Goal: Task Accomplishment & Management: Use online tool/utility

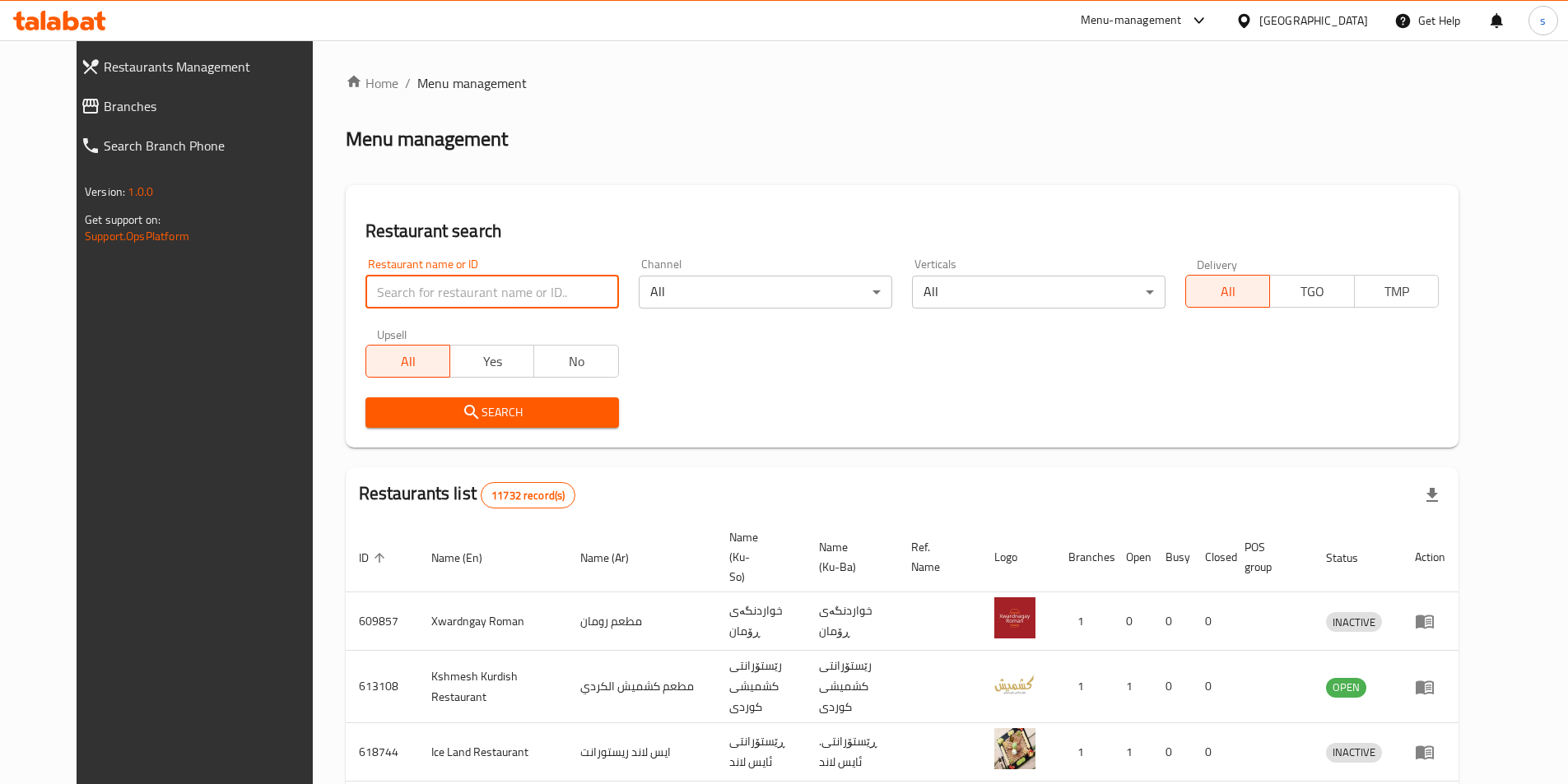
click at [484, 296] on div "Home / Menu management Menu management Restaurant search Restaurant name or ID …" at bounding box center [902, 657] width 1113 height 1166
paste input "703944"
type input "703944"
click button "Search" at bounding box center [492, 413] width 253 height 30
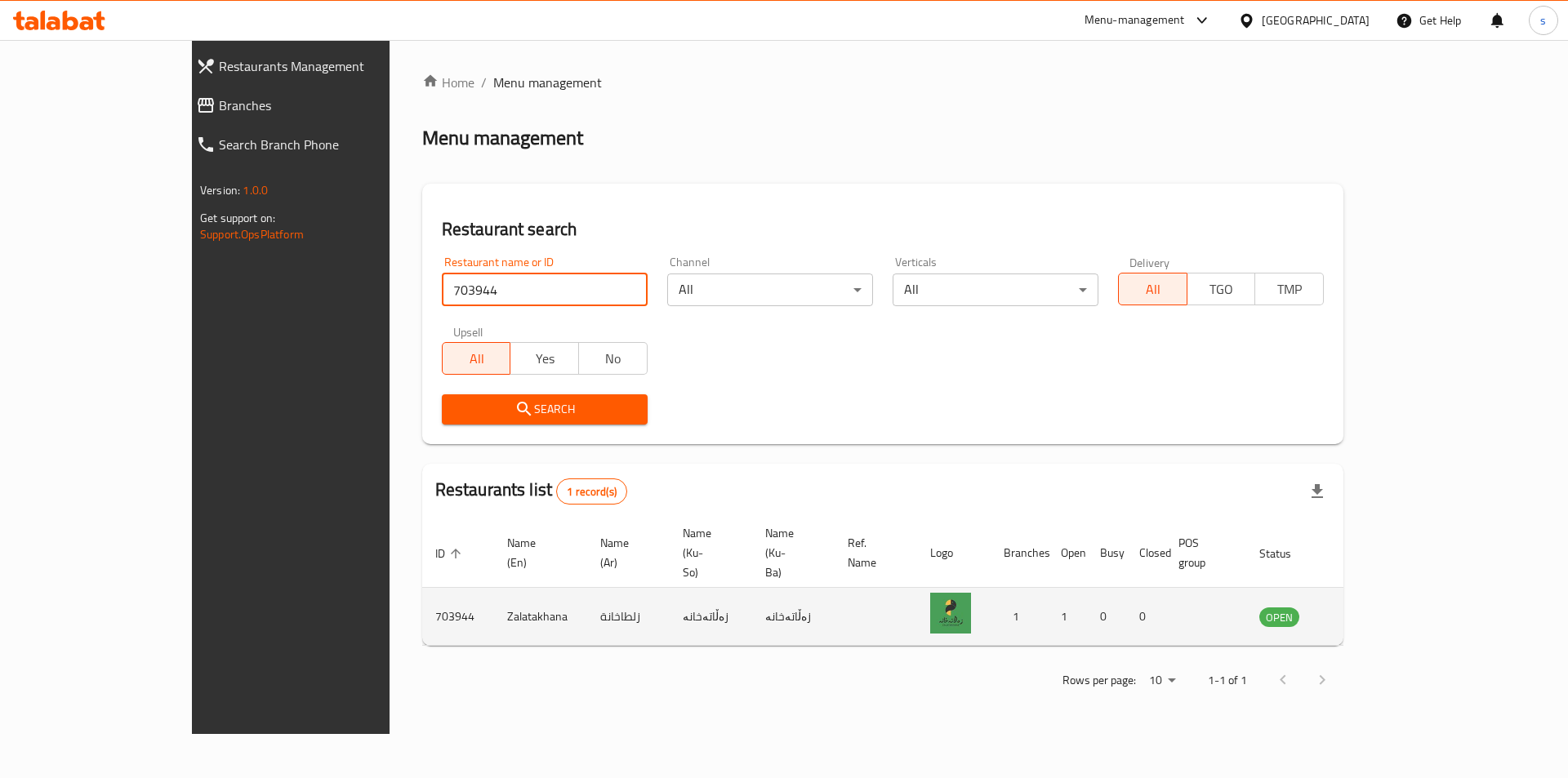
click at [1364, 611] on icon "enhanced table" at bounding box center [1355, 617] width 18 height 14
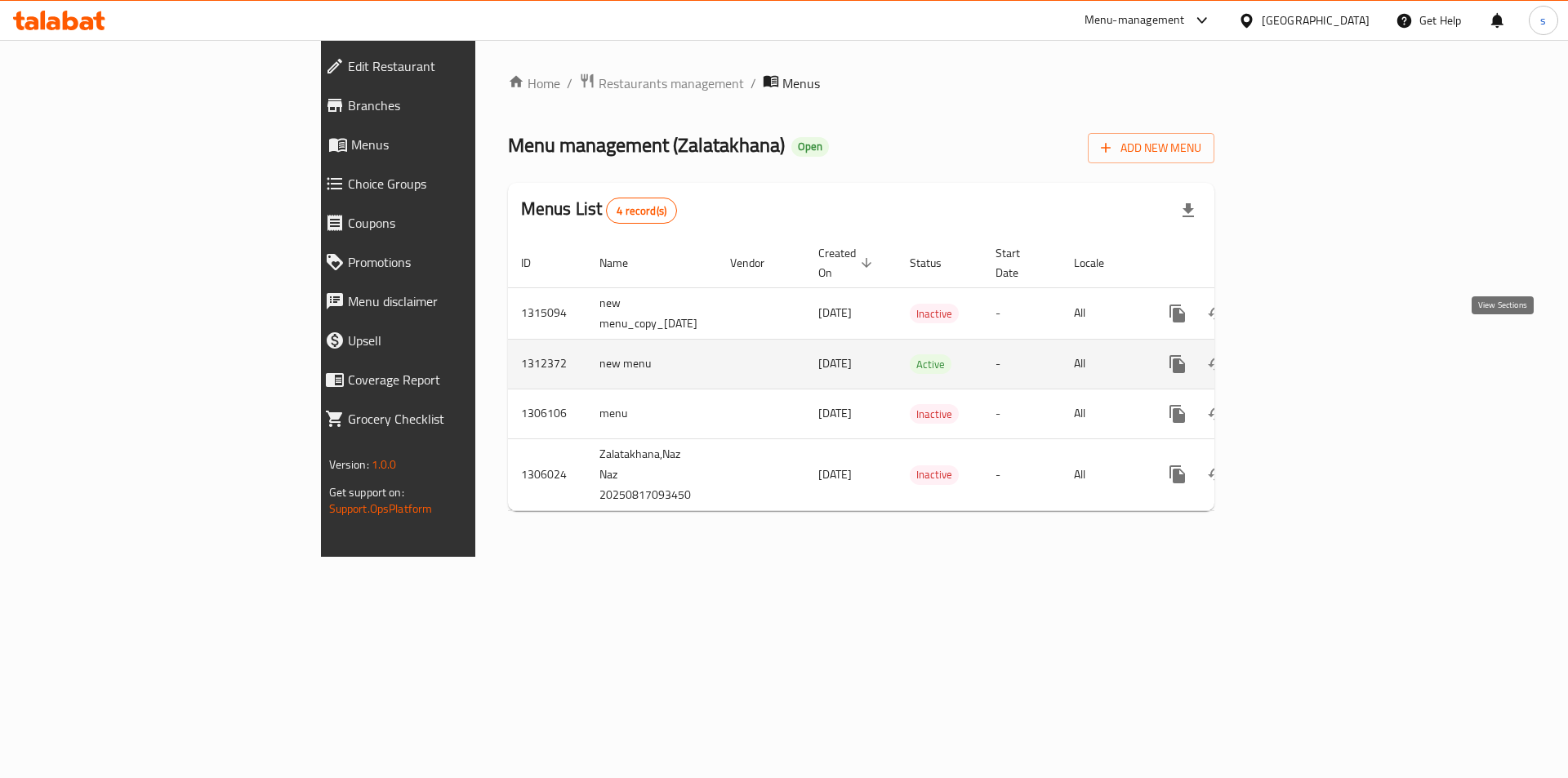
click at [1305, 354] on icon "enhanced table" at bounding box center [1295, 364] width 20 height 20
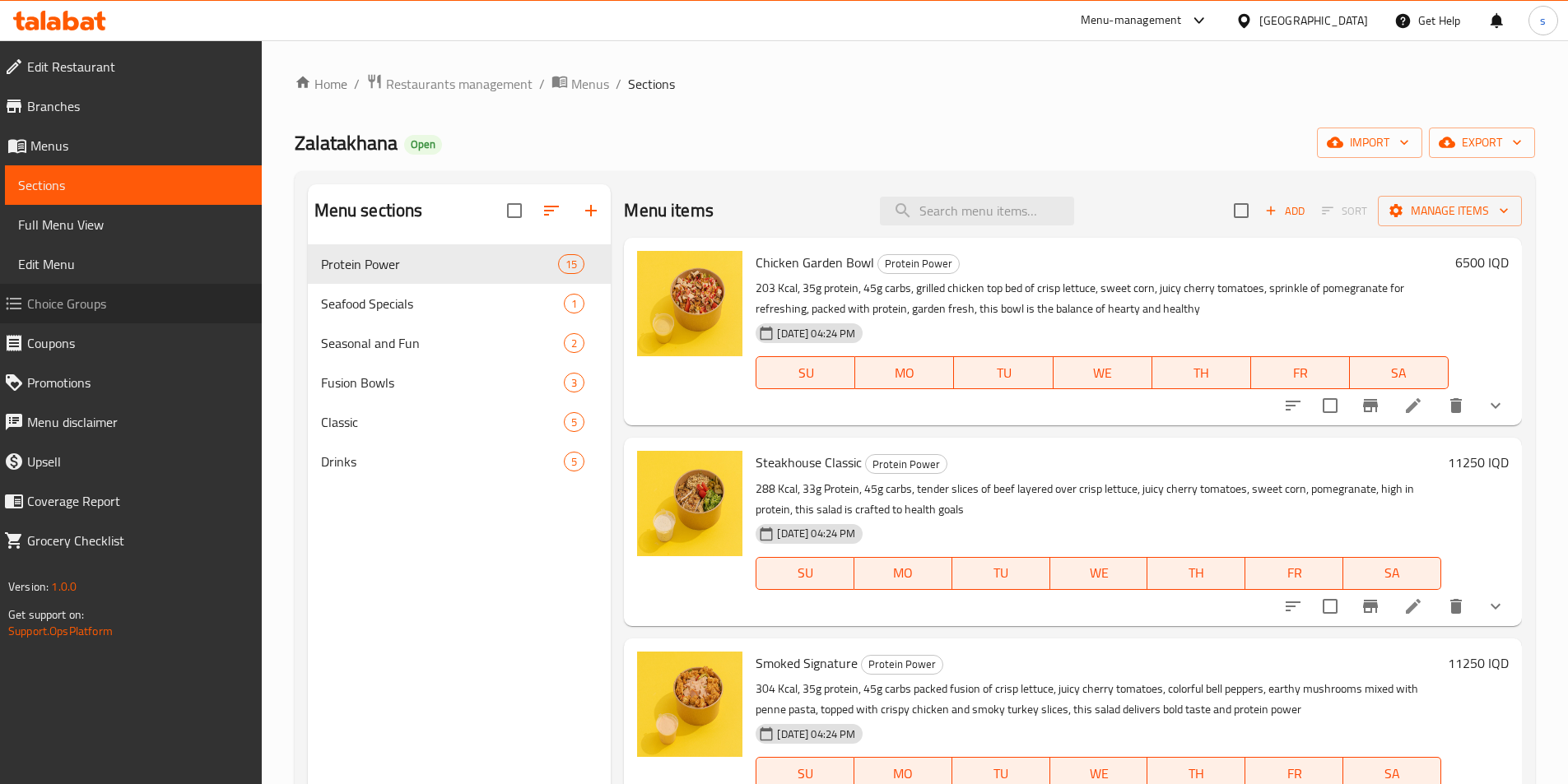
click at [103, 304] on span "Choice Groups" at bounding box center [138, 304] width 222 height 20
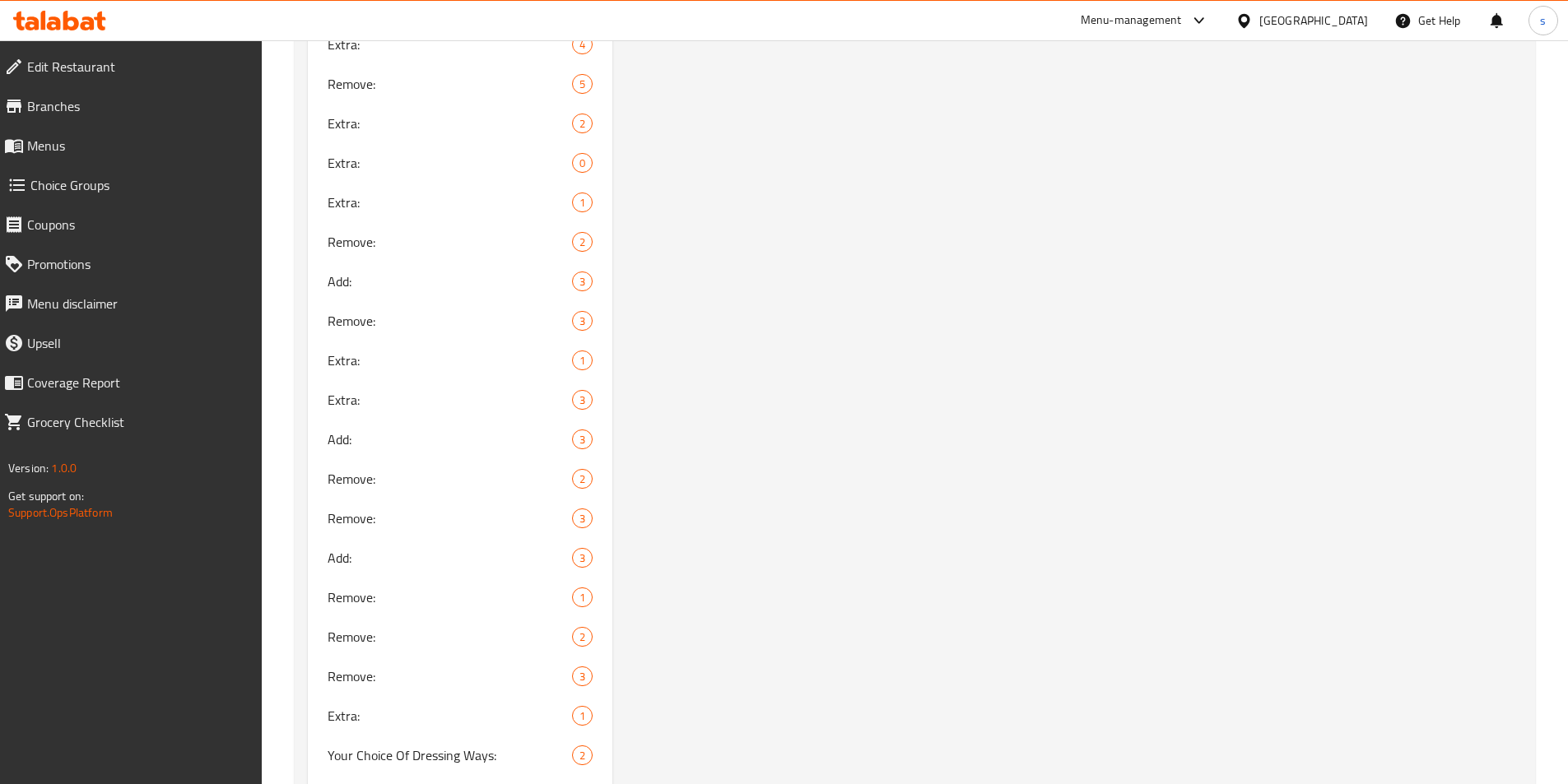
scroll to position [2243, 0]
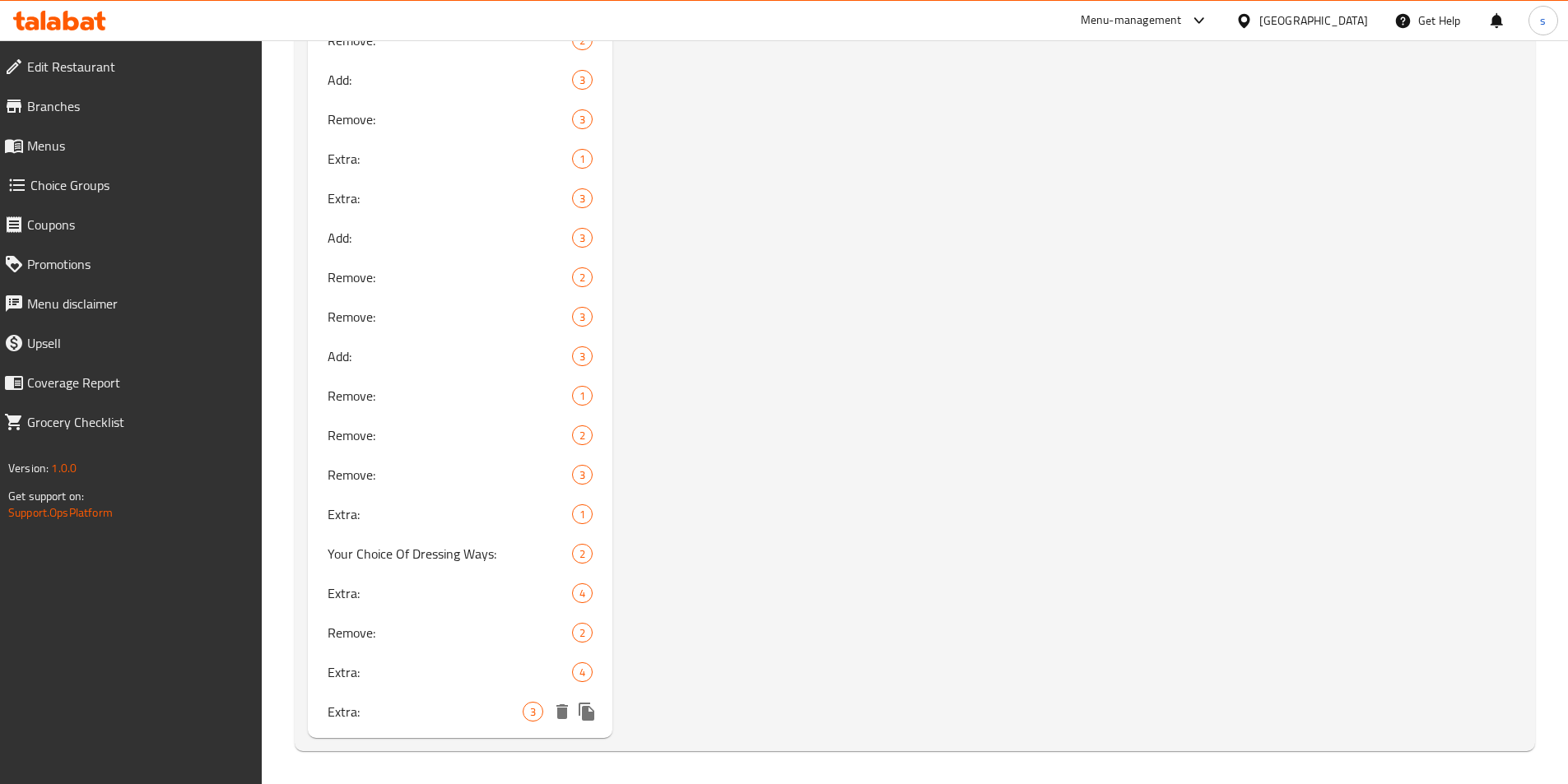
click at [416, 705] on span "Extra:" at bounding box center [426, 711] width 196 height 20
type input "Extra:"
type input "الإضافات:"
type input "زیادە:"
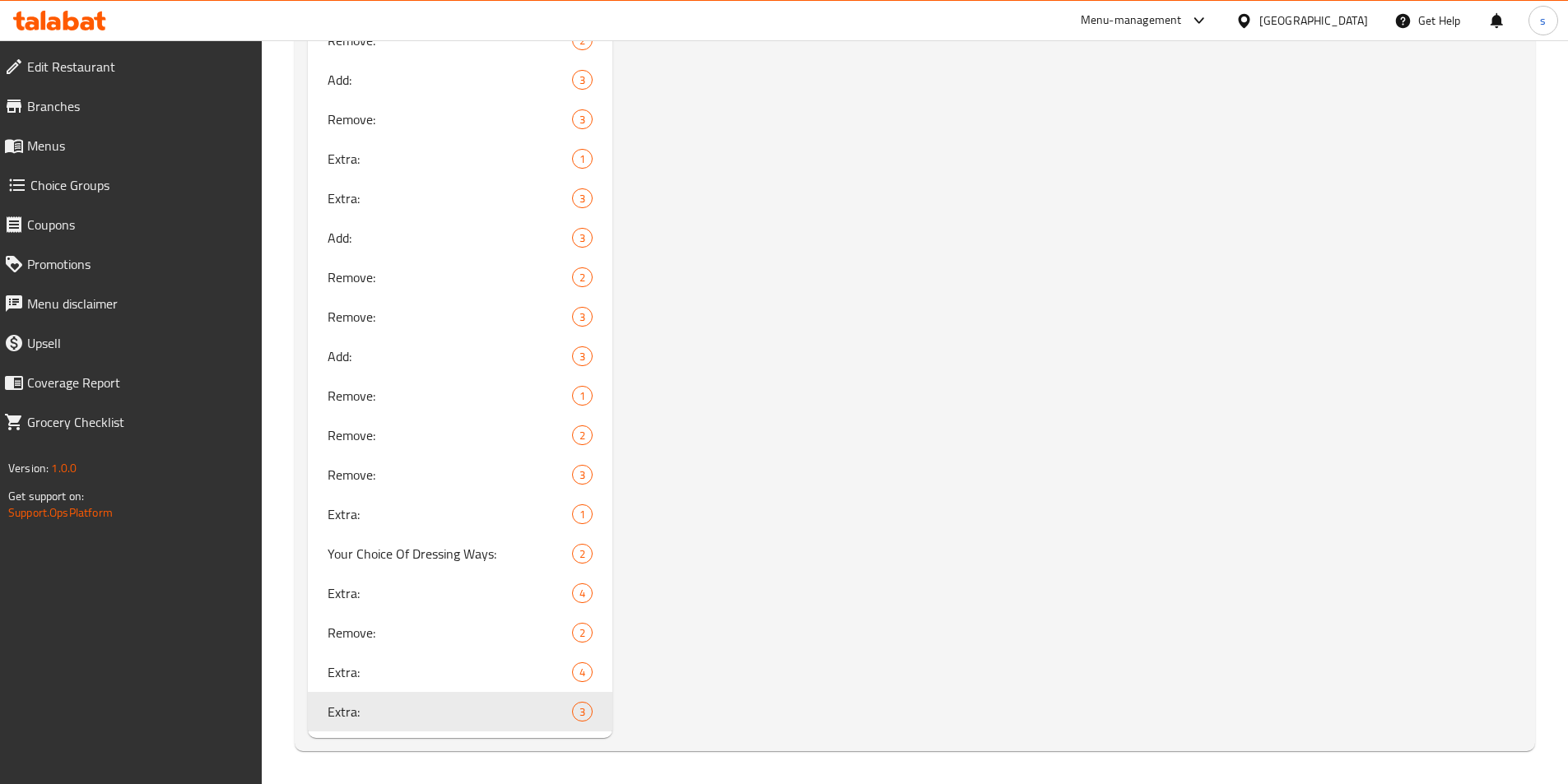
click at [31, 137] on span "Menus" at bounding box center [138, 146] width 222 height 20
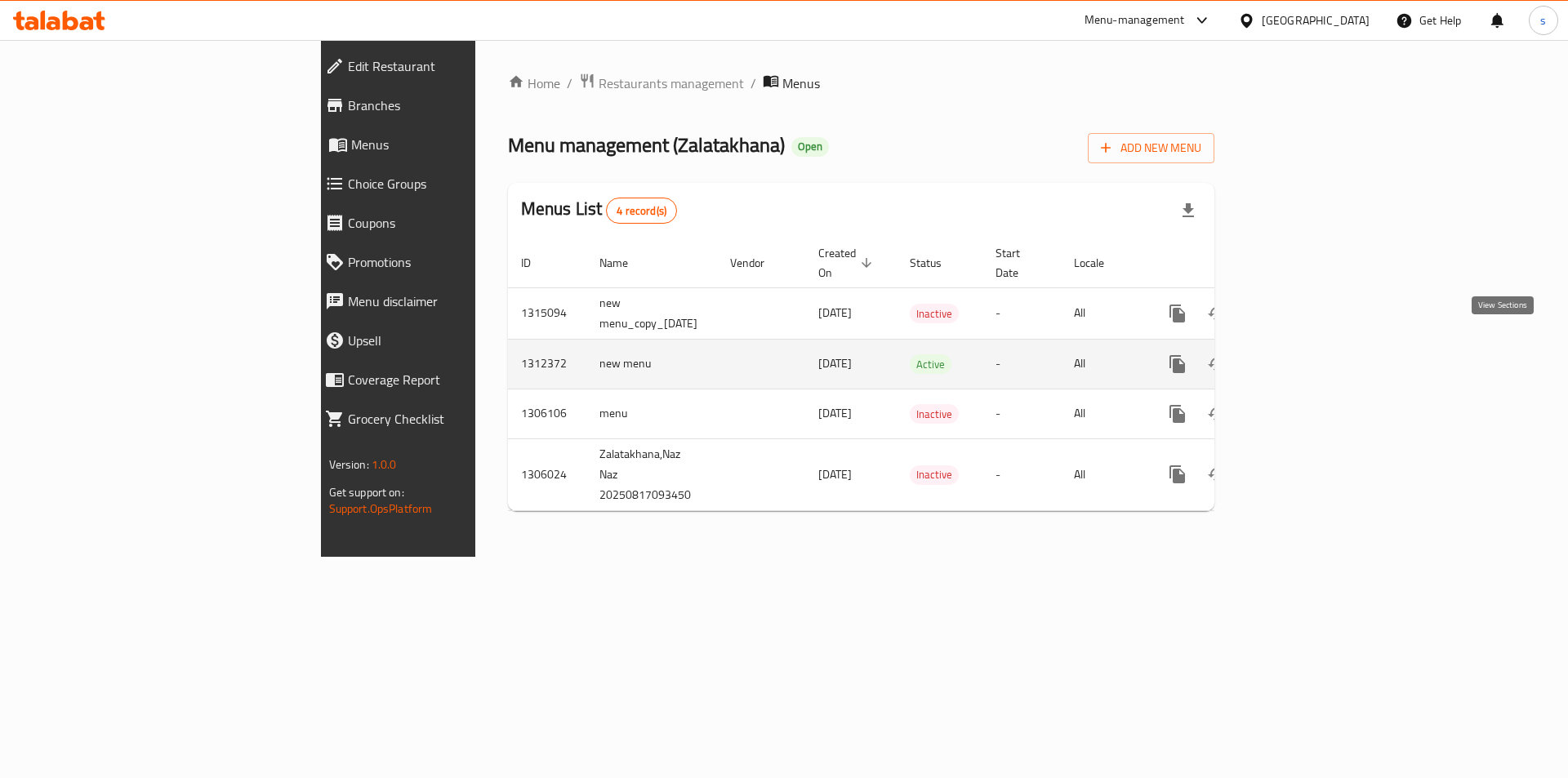
click at [1315, 347] on link "enhanced table" at bounding box center [1294, 364] width 39 height 39
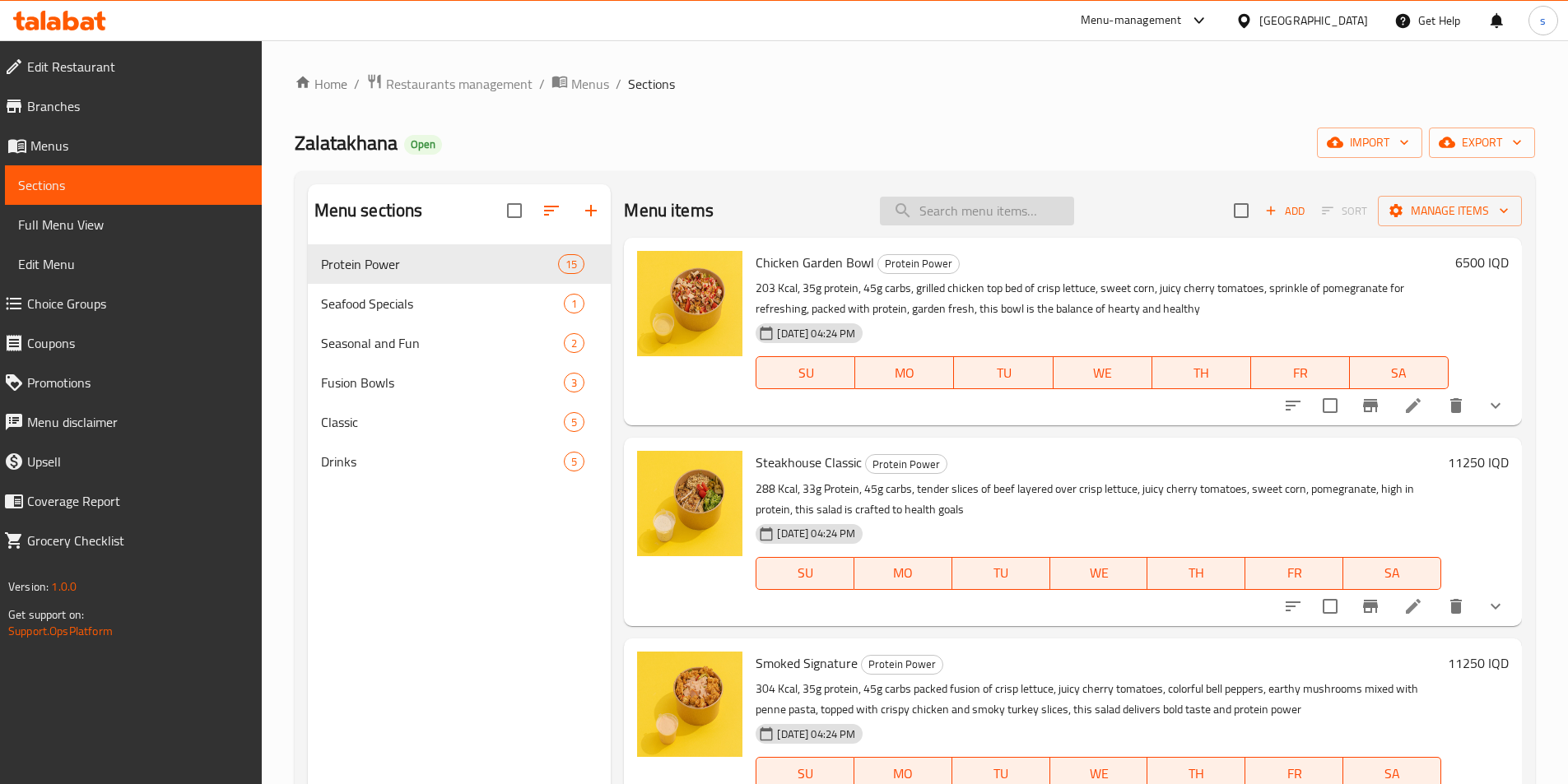
click at [962, 225] on input "search" at bounding box center [977, 211] width 194 height 29
click at [963, 210] on input "search" at bounding box center [977, 211] width 194 height 29
paste input "Herb Chicken Delight"
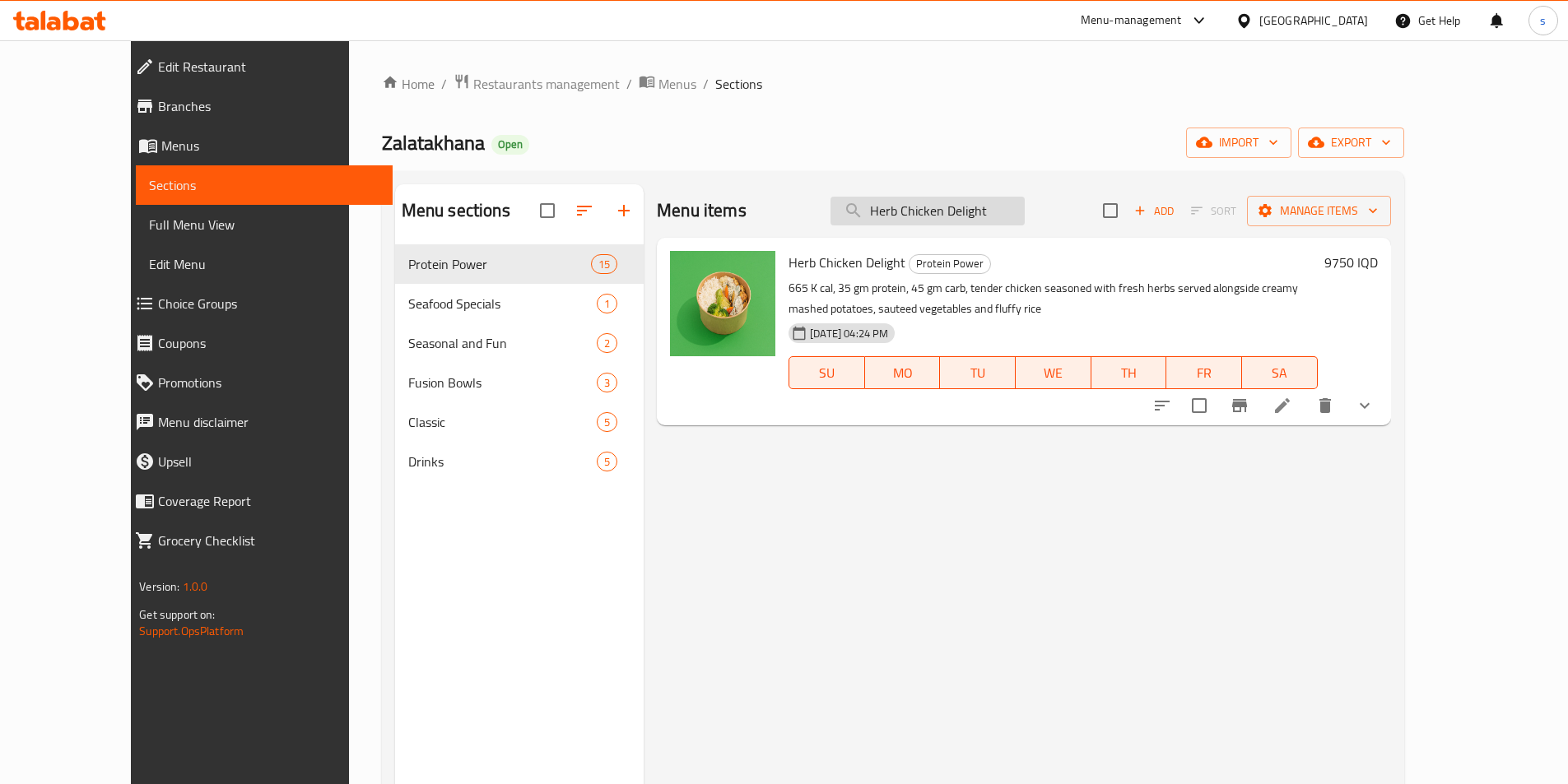
click at [1024, 205] on input "Herb Chicken Delight" at bounding box center [927, 211] width 194 height 29
paste input "Mumbai Beef Classic"
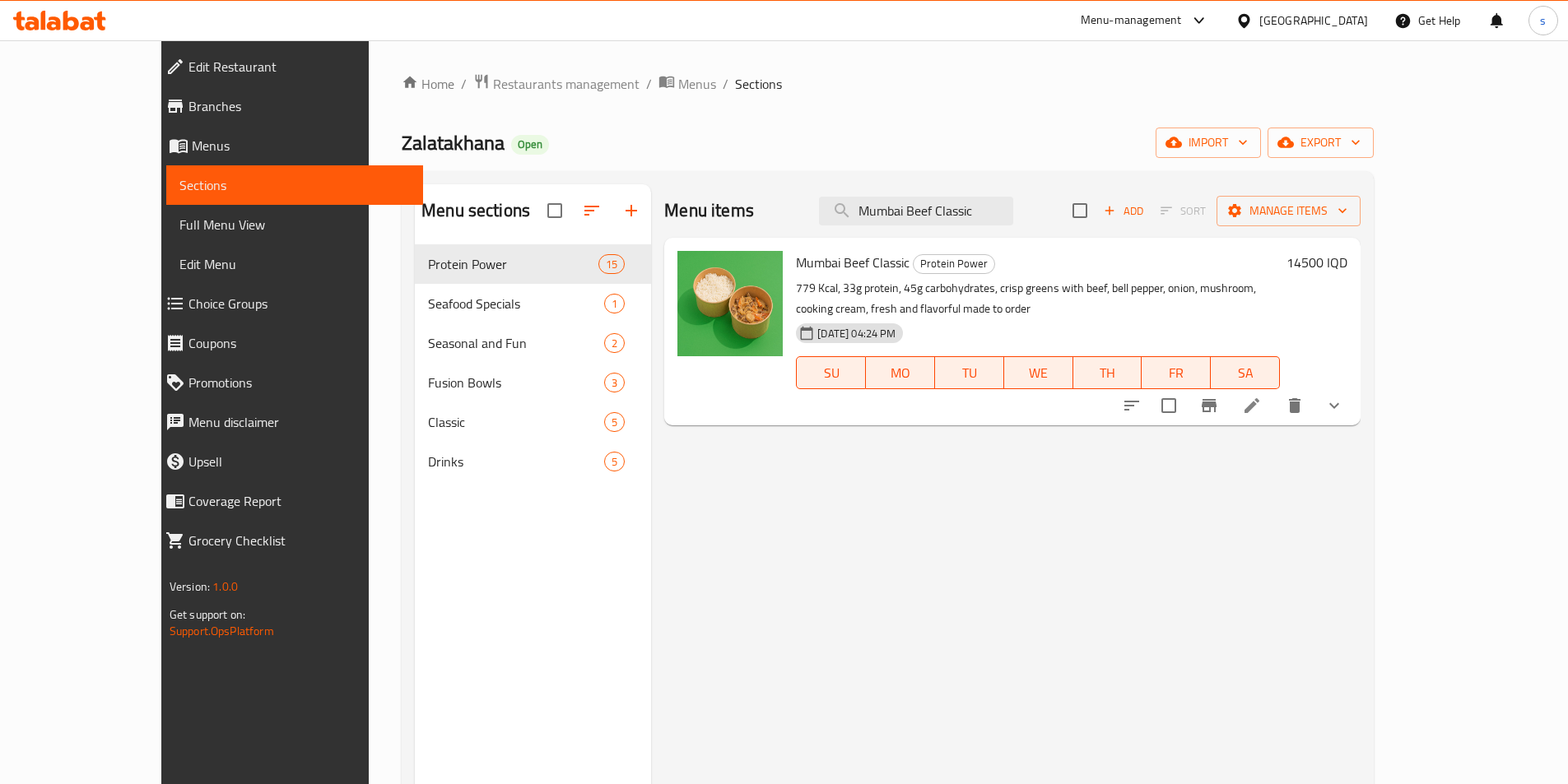
type input "Mumbai Beef Classic"
